Goal: Obtain resource: Obtain resource

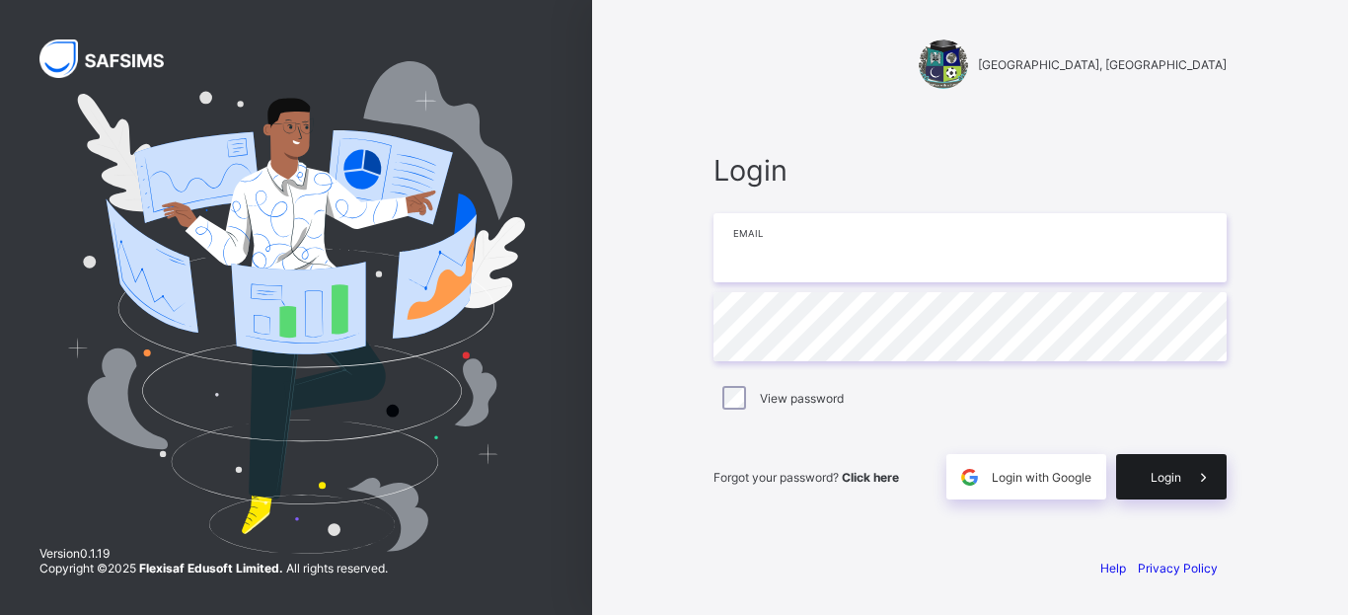
type input "**********"
click at [1178, 471] on span "Login" at bounding box center [1166, 477] width 31 height 15
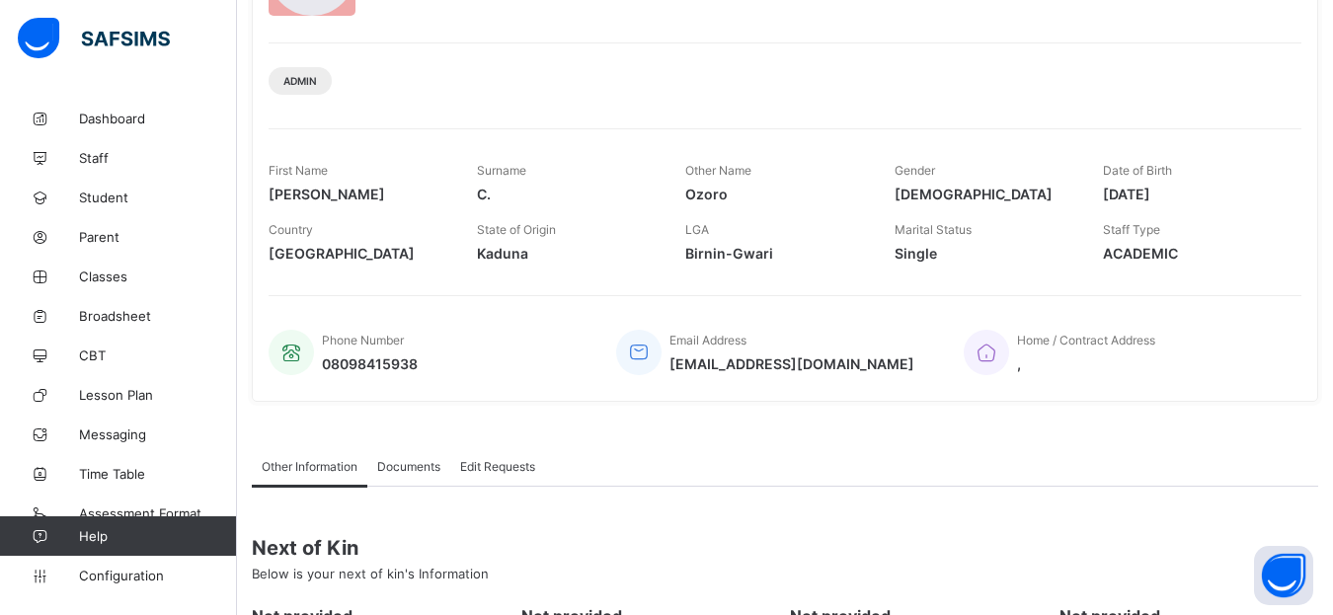
scroll to position [210, 0]
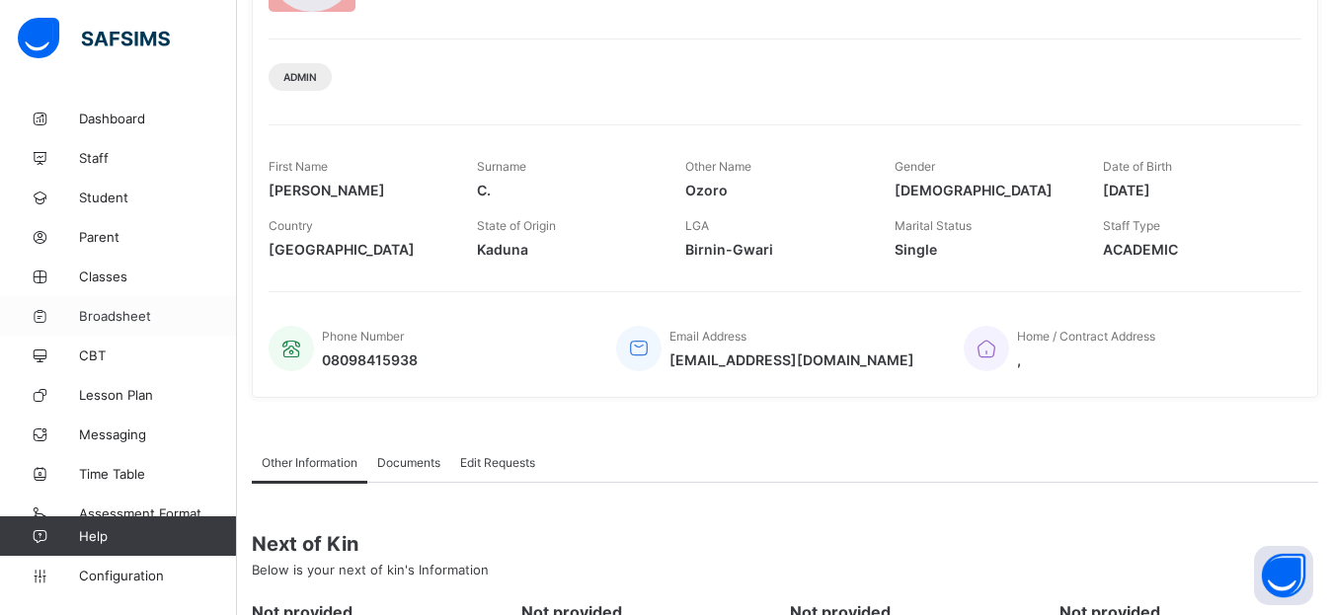
click at [121, 309] on span "Broadsheet" at bounding box center [158, 316] width 158 height 16
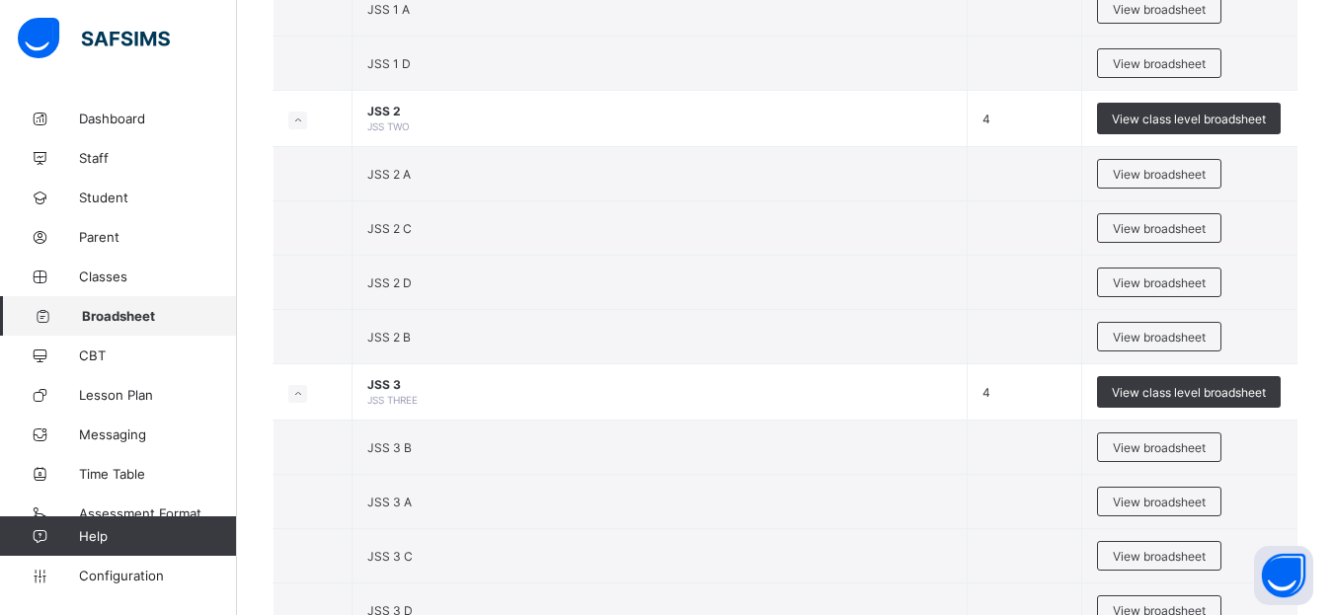
scroll to position [1711, 0]
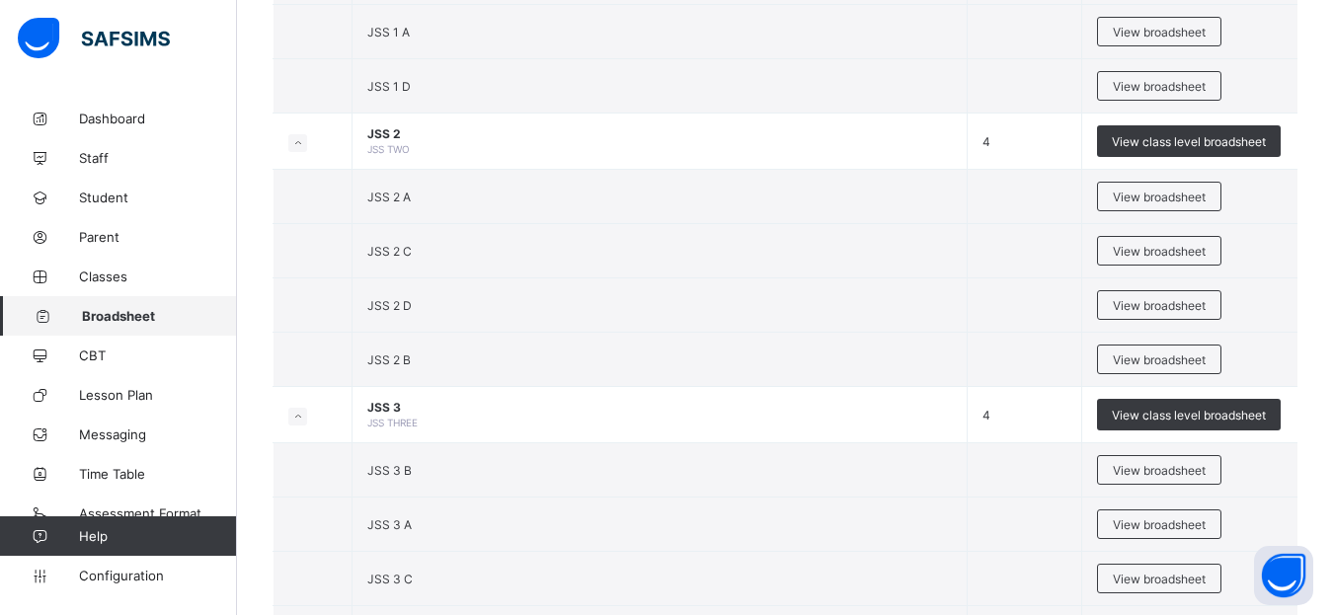
click at [1159, 247] on span "View broadsheet" at bounding box center [1158, 251] width 93 height 15
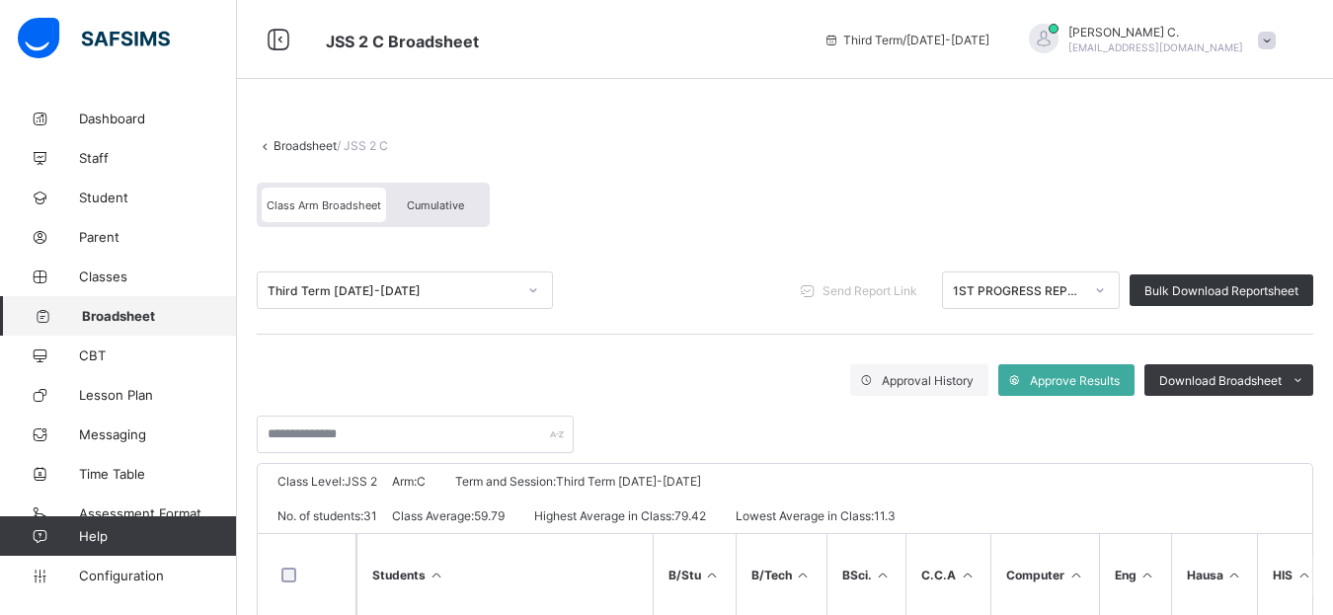
click at [1104, 291] on icon at bounding box center [1100, 290] width 7 height 4
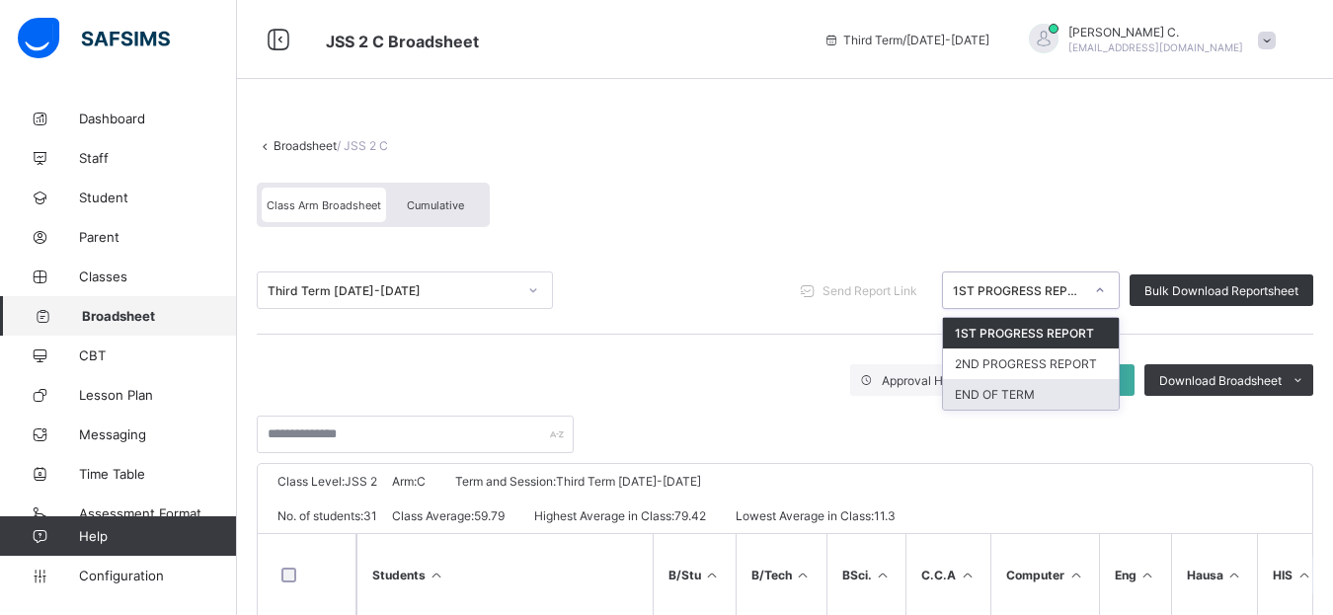
click at [1029, 399] on div "END OF TERM" at bounding box center [1031, 394] width 176 height 31
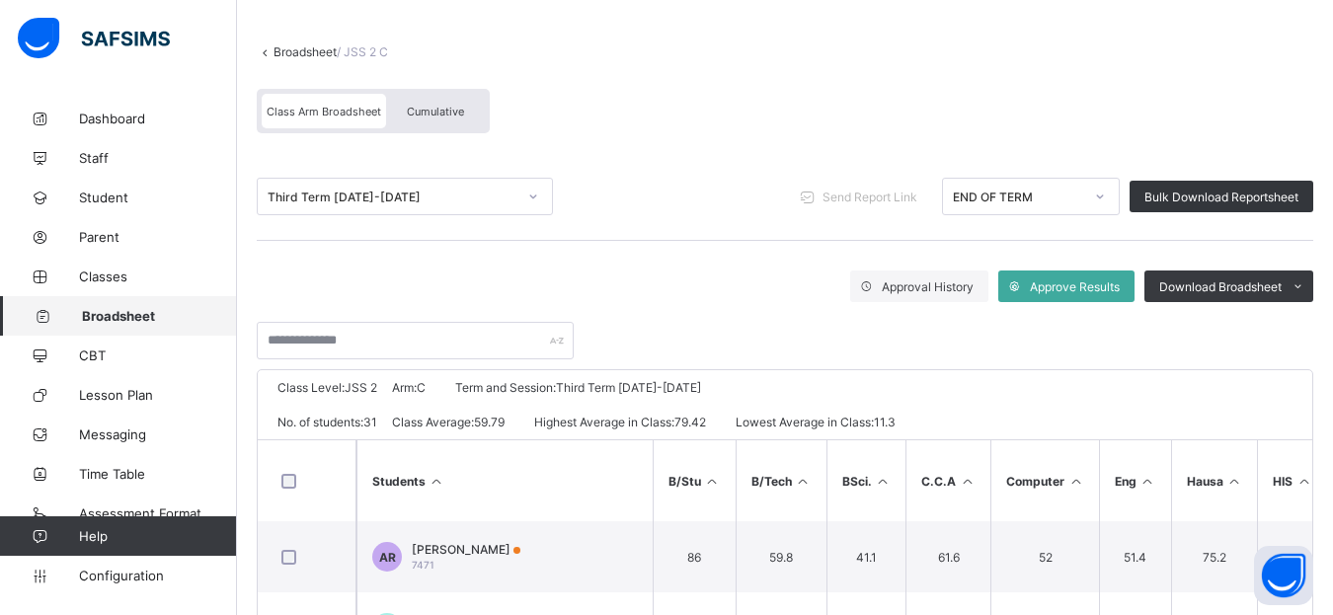
scroll to position [197, 0]
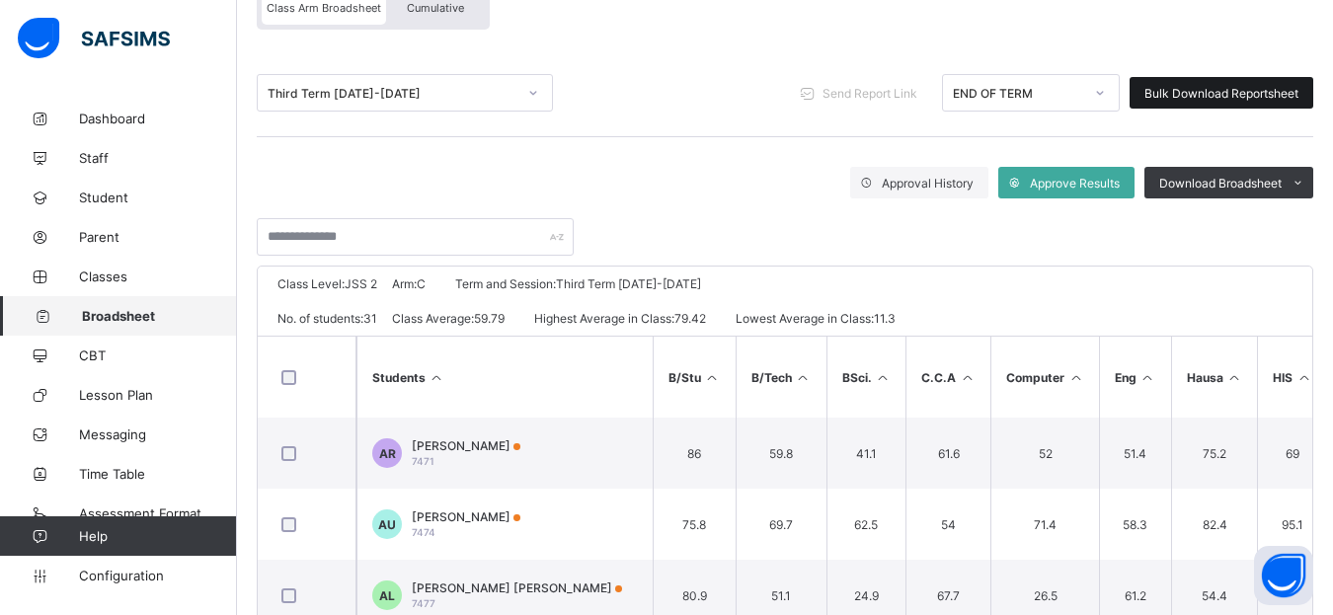
click at [1182, 98] on span "Bulk Download Reportsheet" at bounding box center [1221, 93] width 154 height 15
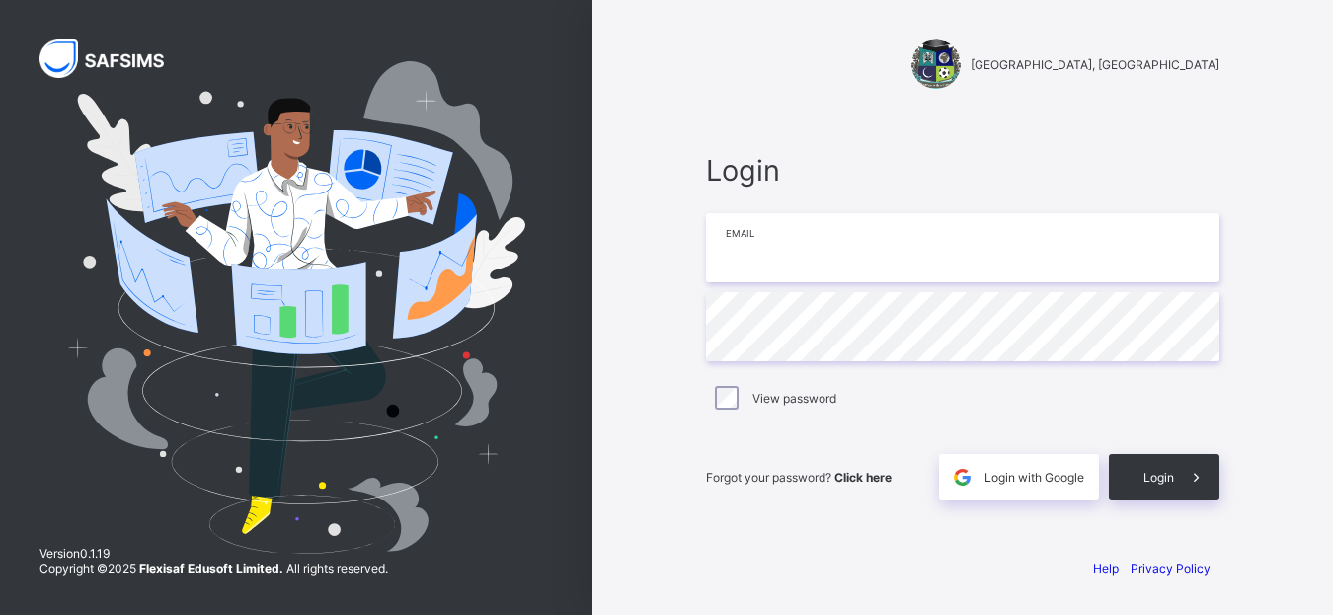
type input "**********"
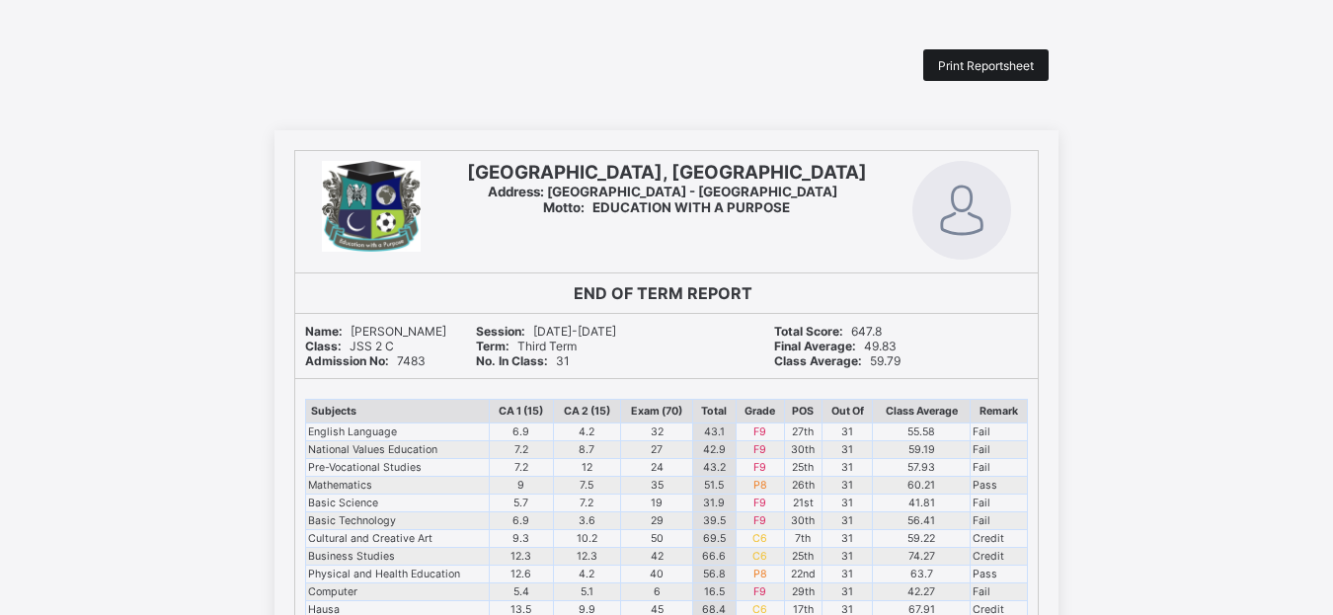
click at [1008, 66] on span "Print Reportsheet" at bounding box center [986, 65] width 96 height 15
